Goal: Task Accomplishment & Management: Use online tool/utility

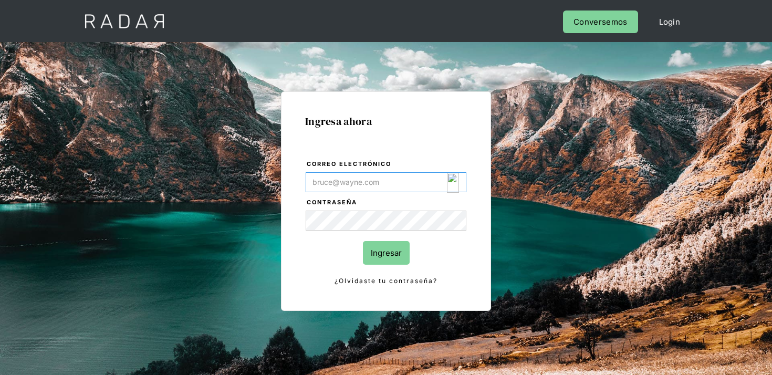
click at [450, 181] on img "Login Form" at bounding box center [453, 183] width 12 height 20
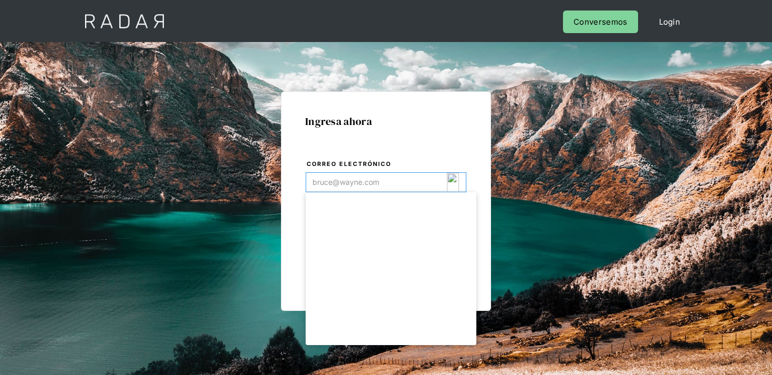
type input "[EMAIL_ADDRESS][DOMAIN_NAME]"
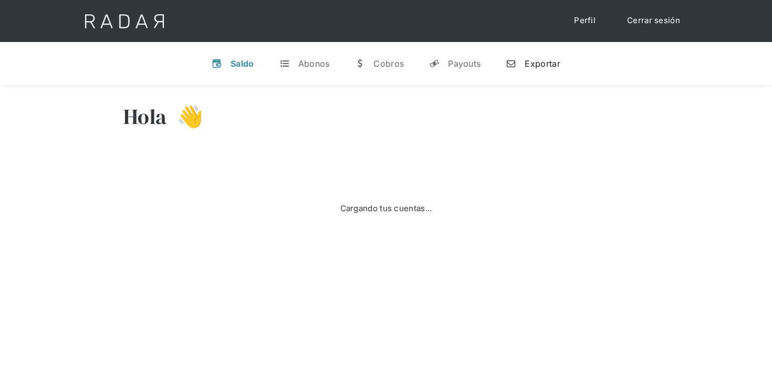
click at [545, 70] on link "n Exportar" at bounding box center [533, 63] width 71 height 27
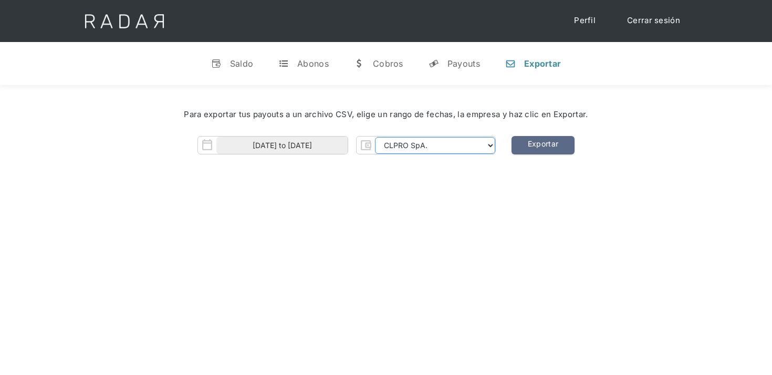
click at [384, 143] on select "CLPRO SpA. [PERSON_NAME] SpA. Urigol SpA. Bysolutions SpA. Clmax SpA. Andes Pay…" at bounding box center [435, 145] width 120 height 17
select select "bysolutions-rt"
click at [376, 137] on select "CLPRO SpA. [PERSON_NAME] SpA. Urigol SpA. Bysolutions SpA. Clmax SpA. Andes Pay…" at bounding box center [435, 145] width 120 height 17
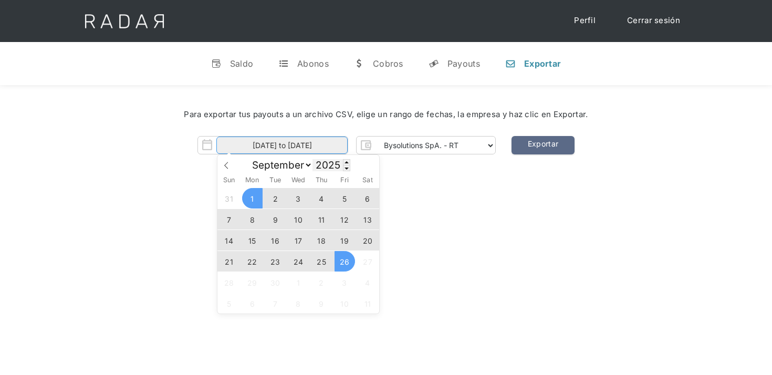
click at [328, 151] on input "[DATE] to [DATE]" at bounding box center [281, 145] width 131 height 17
click at [295, 261] on span "24" at bounding box center [298, 261] width 20 height 20
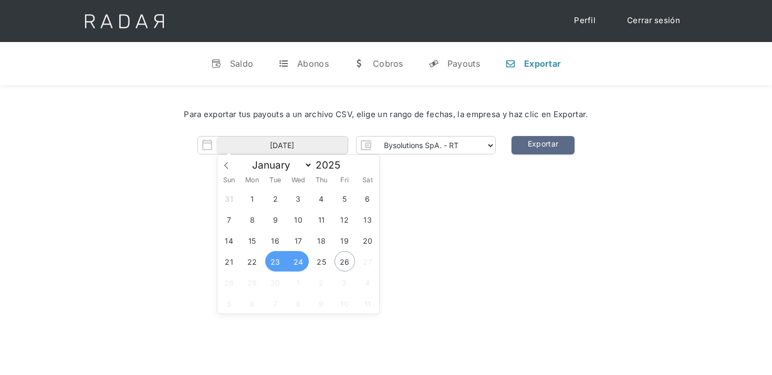
click at [277, 267] on span "23" at bounding box center [275, 261] width 20 height 20
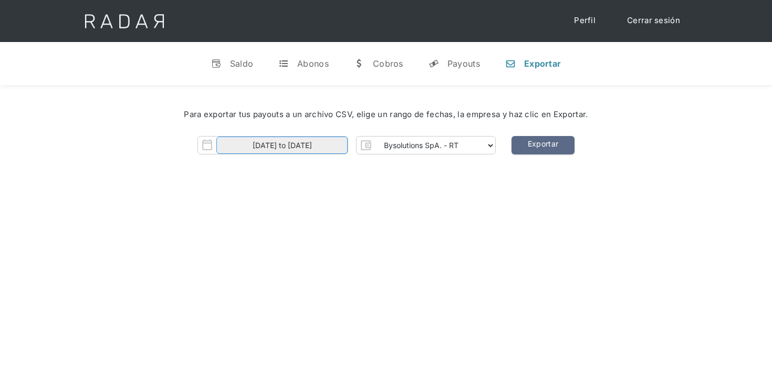
click at [322, 149] on input "[DATE] to [DATE]" at bounding box center [281, 145] width 131 height 17
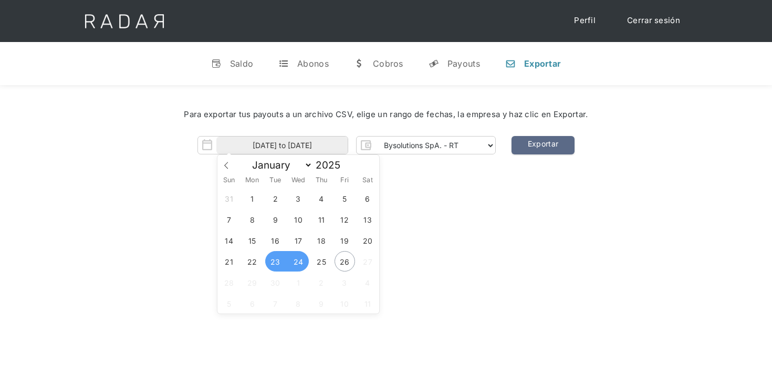
click at [274, 267] on span "23" at bounding box center [275, 261] width 20 height 20
click at [339, 264] on span "26" at bounding box center [345, 261] width 20 height 20
type input "[DATE] to [DATE]"
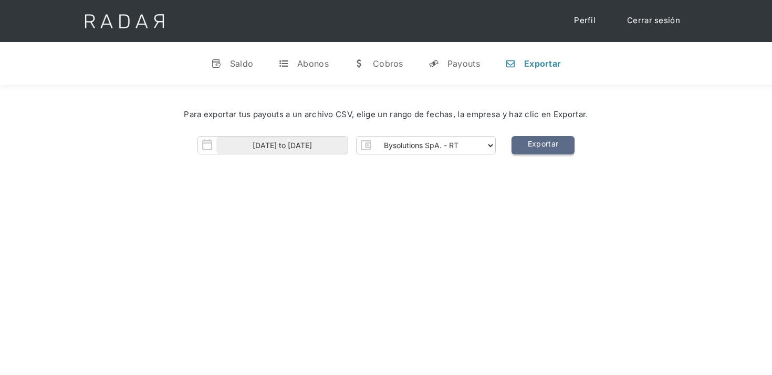
click at [526, 149] on link "Exportar" at bounding box center [543, 145] width 63 height 18
